Goal: Find specific page/section: Find specific page/section

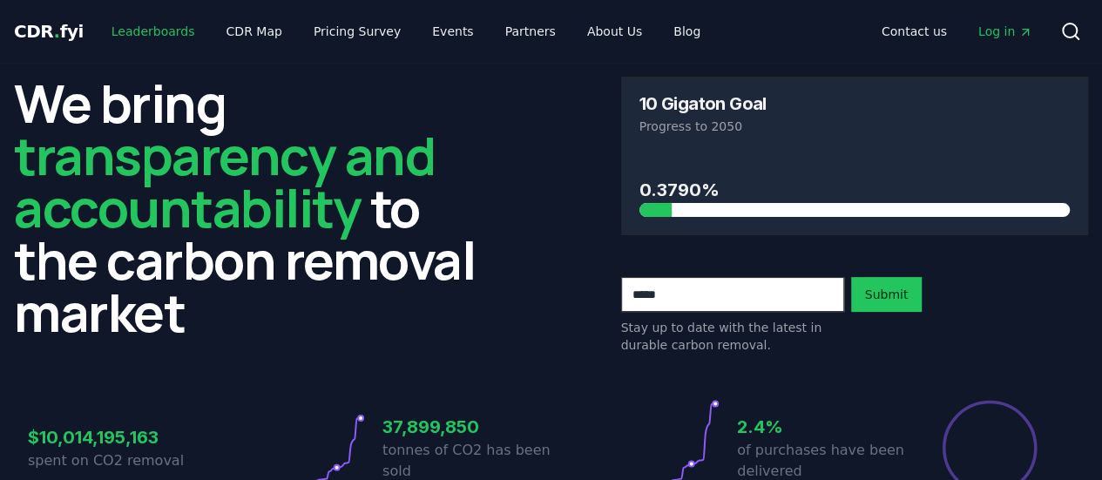
click at [170, 32] on link "Leaderboards" at bounding box center [154, 31] width 112 height 31
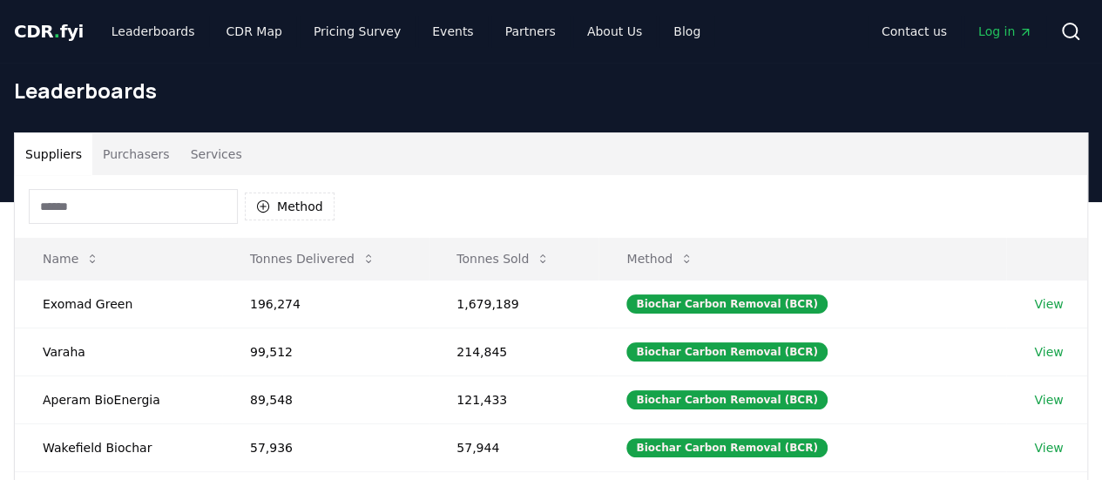
click at [134, 151] on button "Purchasers" at bounding box center [136, 154] width 88 height 42
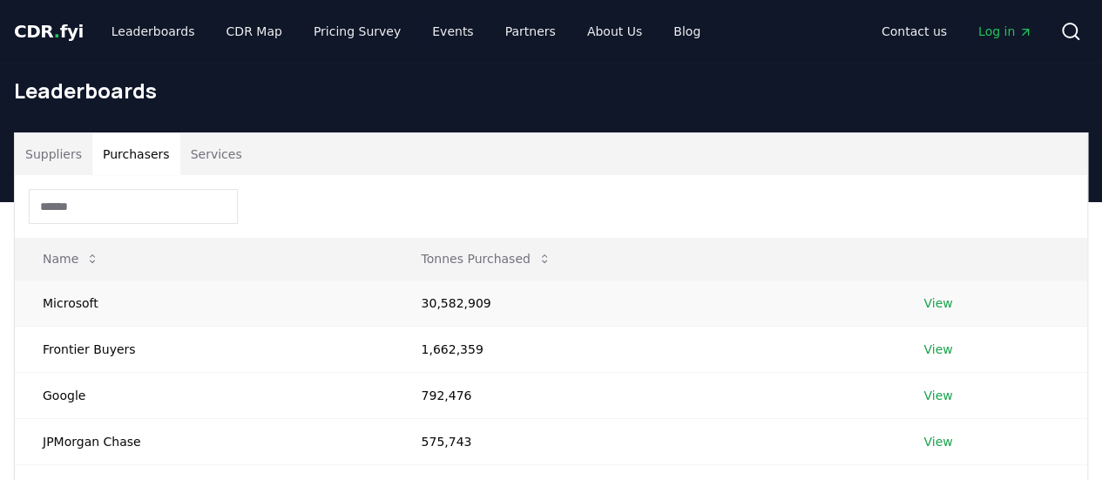
click at [944, 302] on link "View" at bounding box center [938, 302] width 29 height 17
